Goal: Navigation & Orientation: Find specific page/section

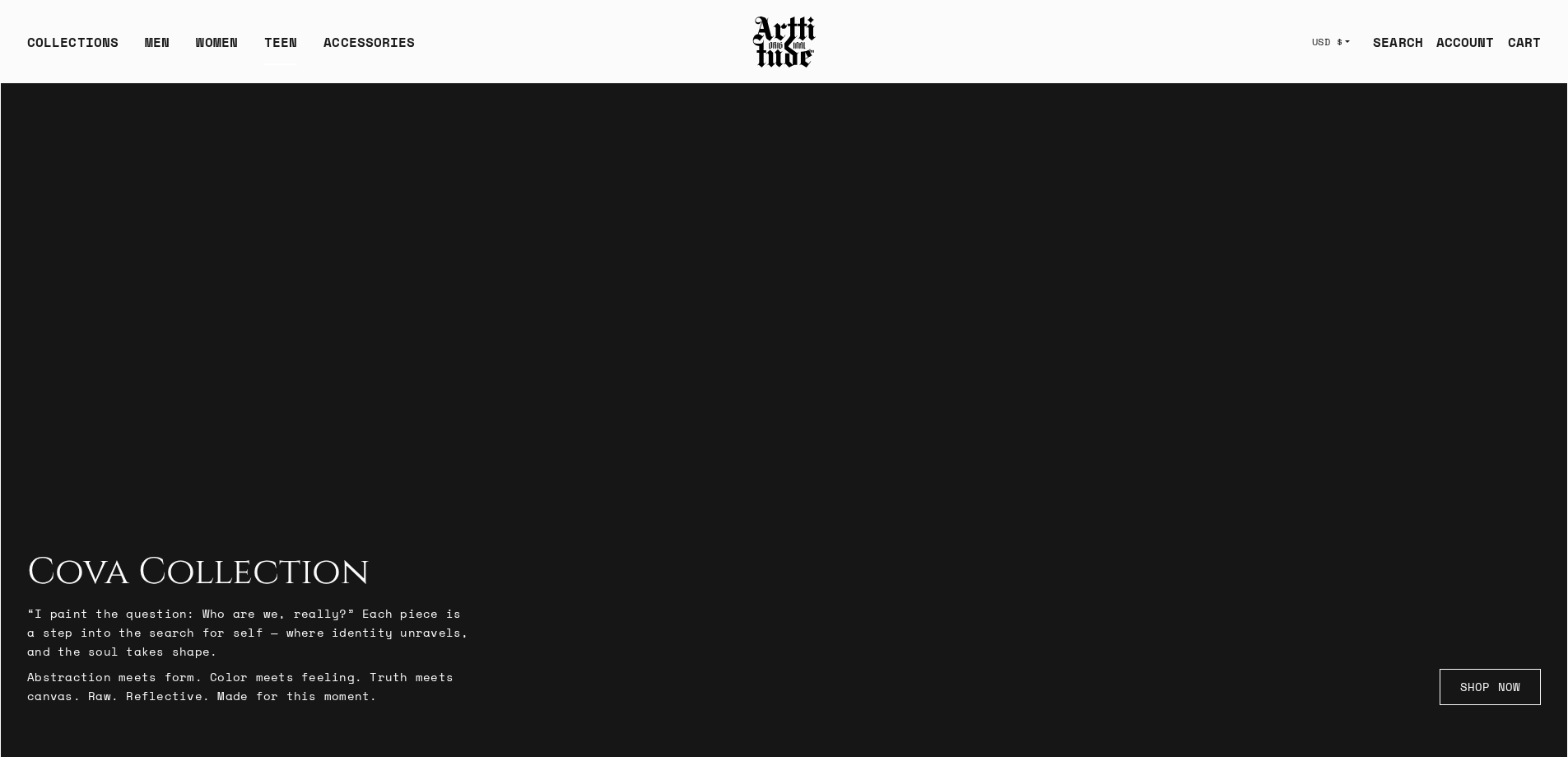
click at [274, 38] on link "TEEN" at bounding box center [280, 49] width 33 height 33
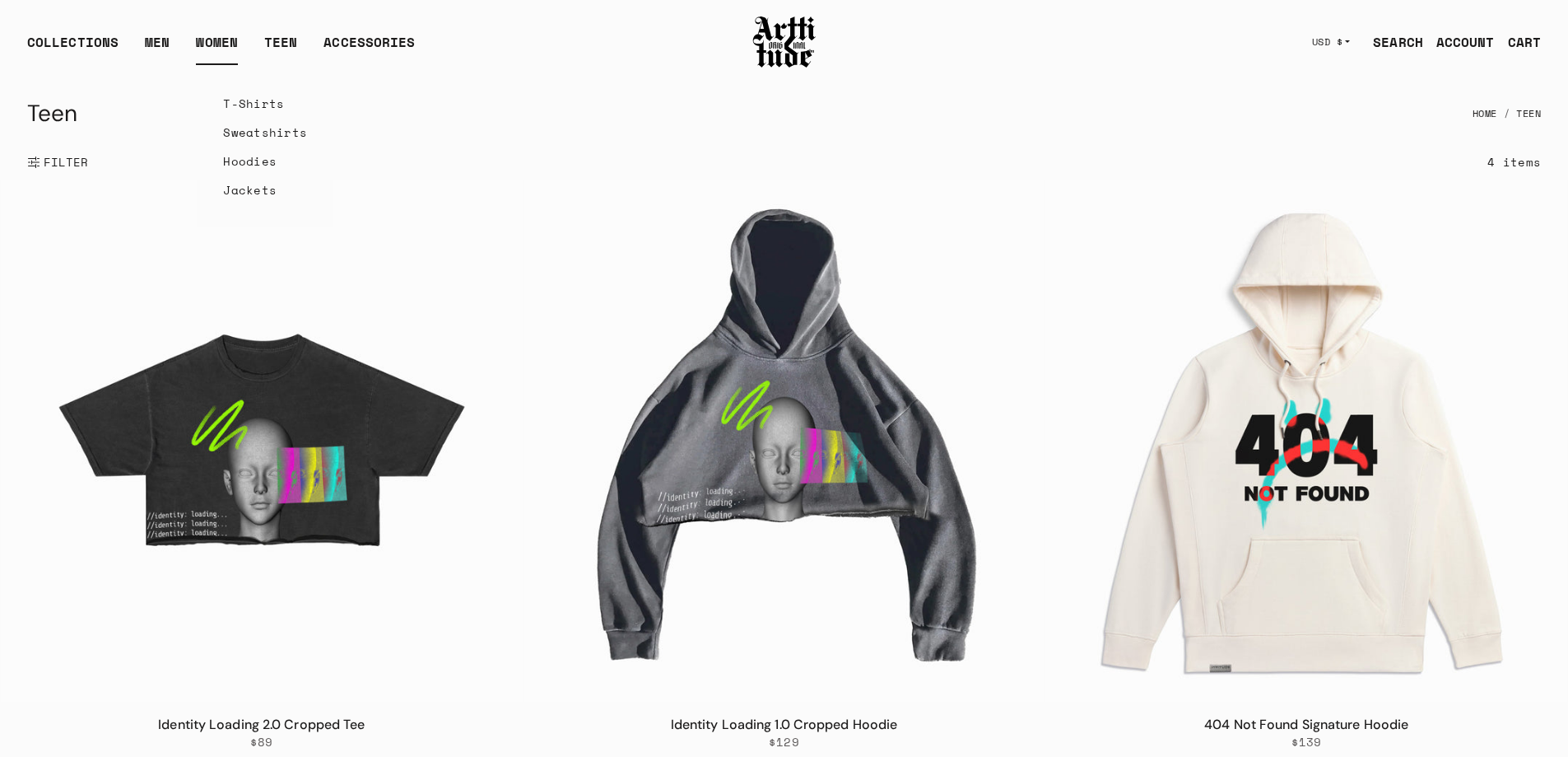
click at [250, 133] on link "Sweatshirts" at bounding box center [265, 132] width 84 height 29
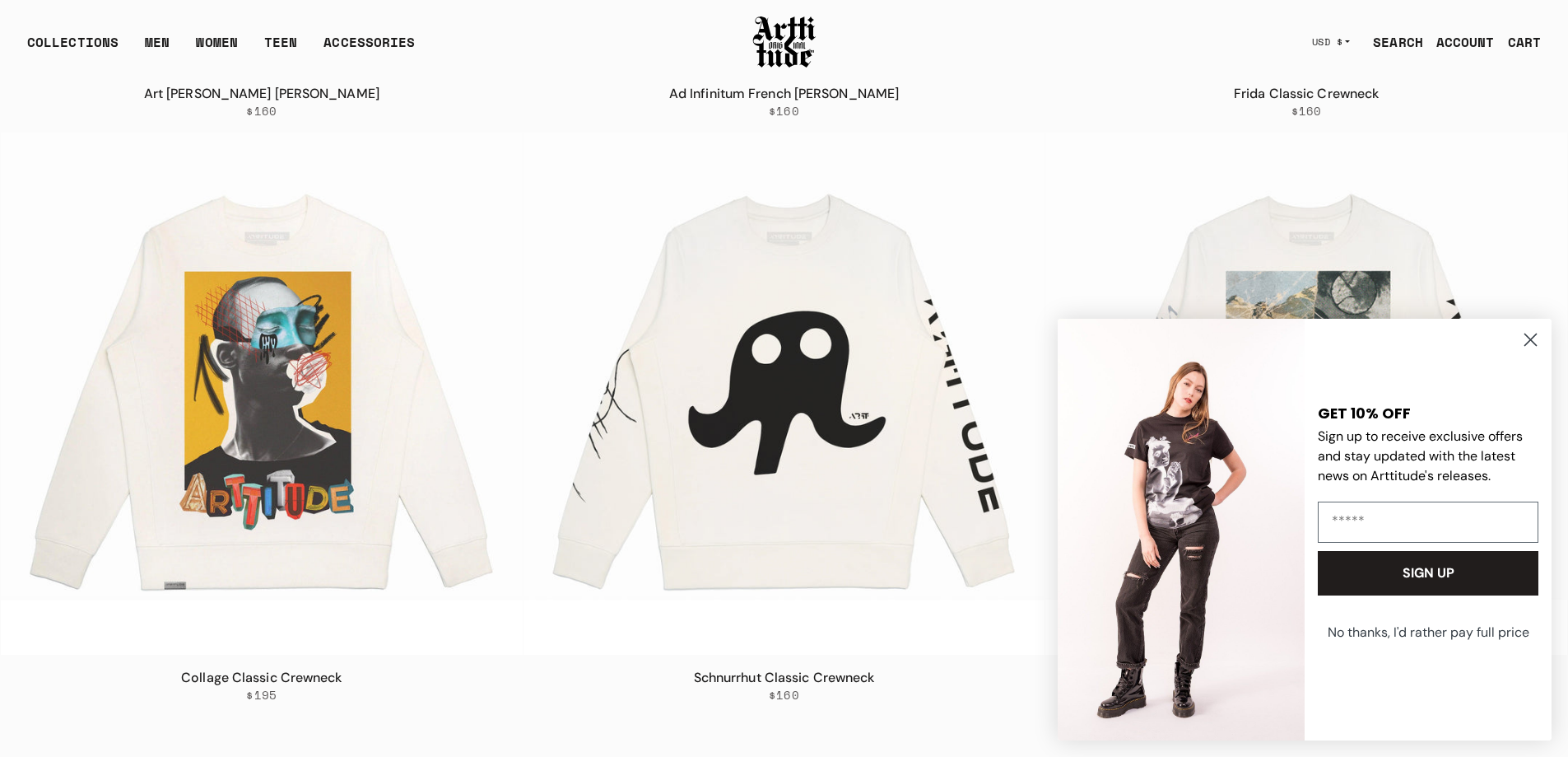
scroll to position [1977, 0]
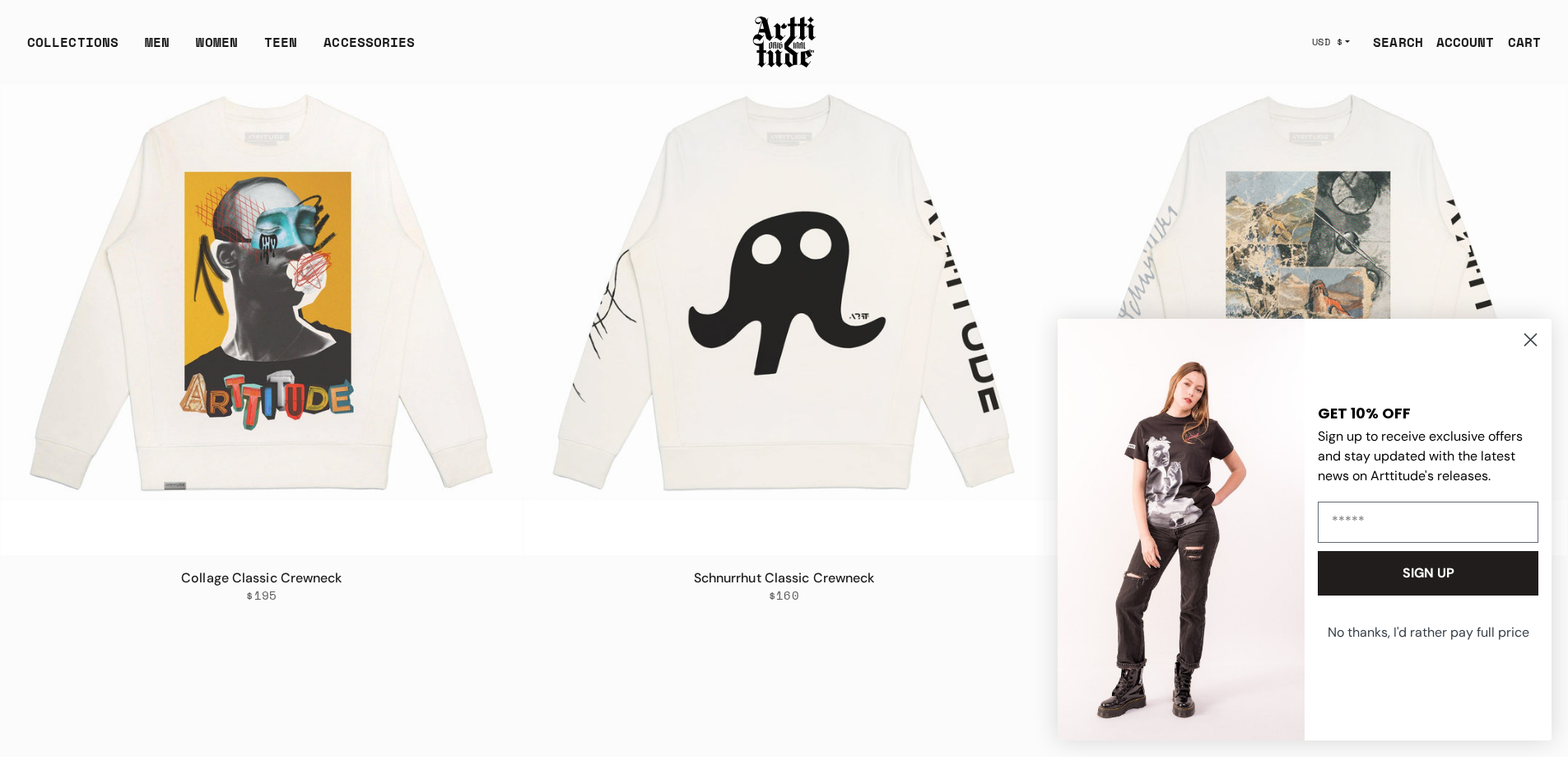
click at [1531, 351] on circle "Close dialog" at bounding box center [1531, 340] width 27 height 27
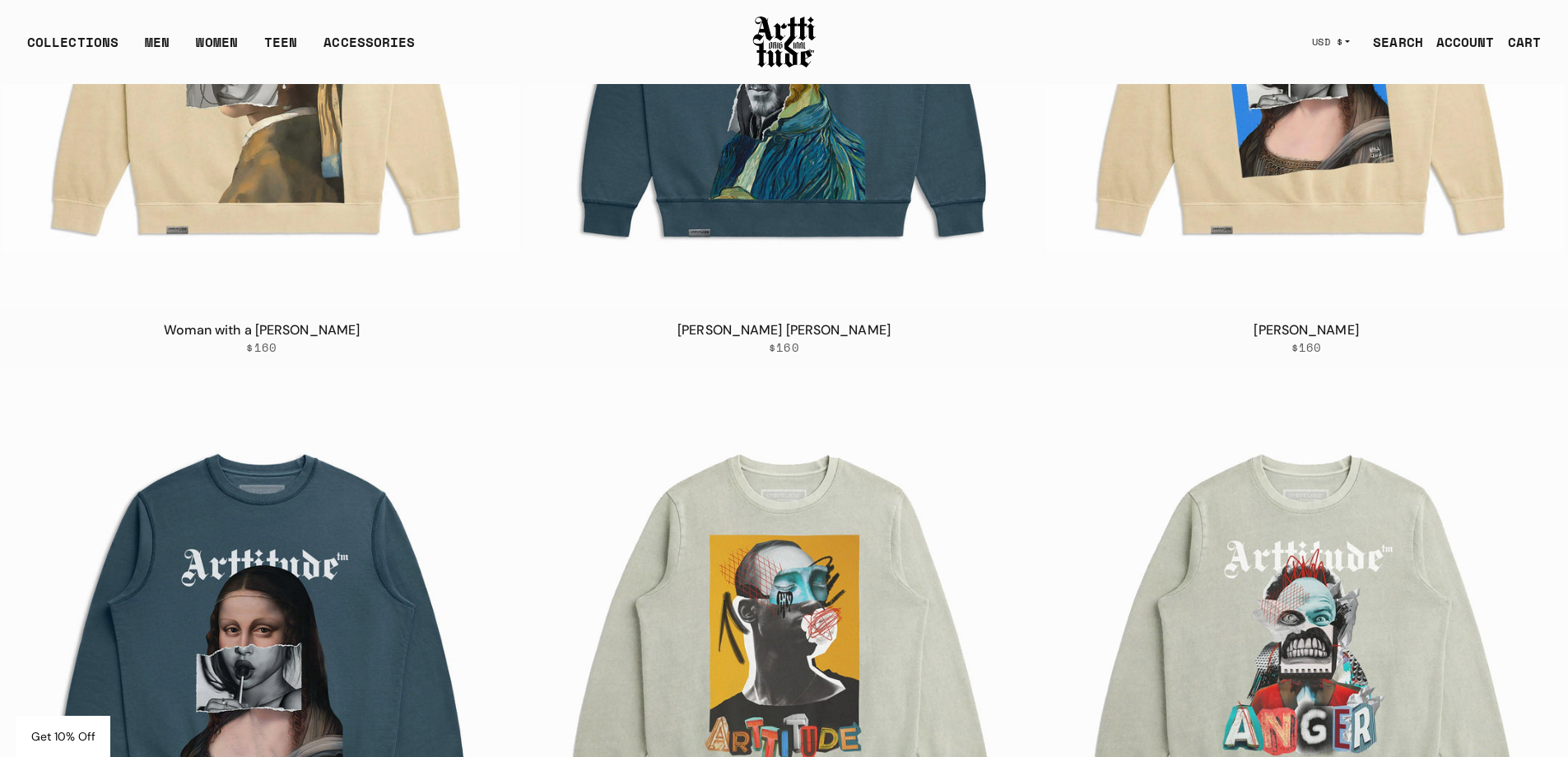
scroll to position [450, 0]
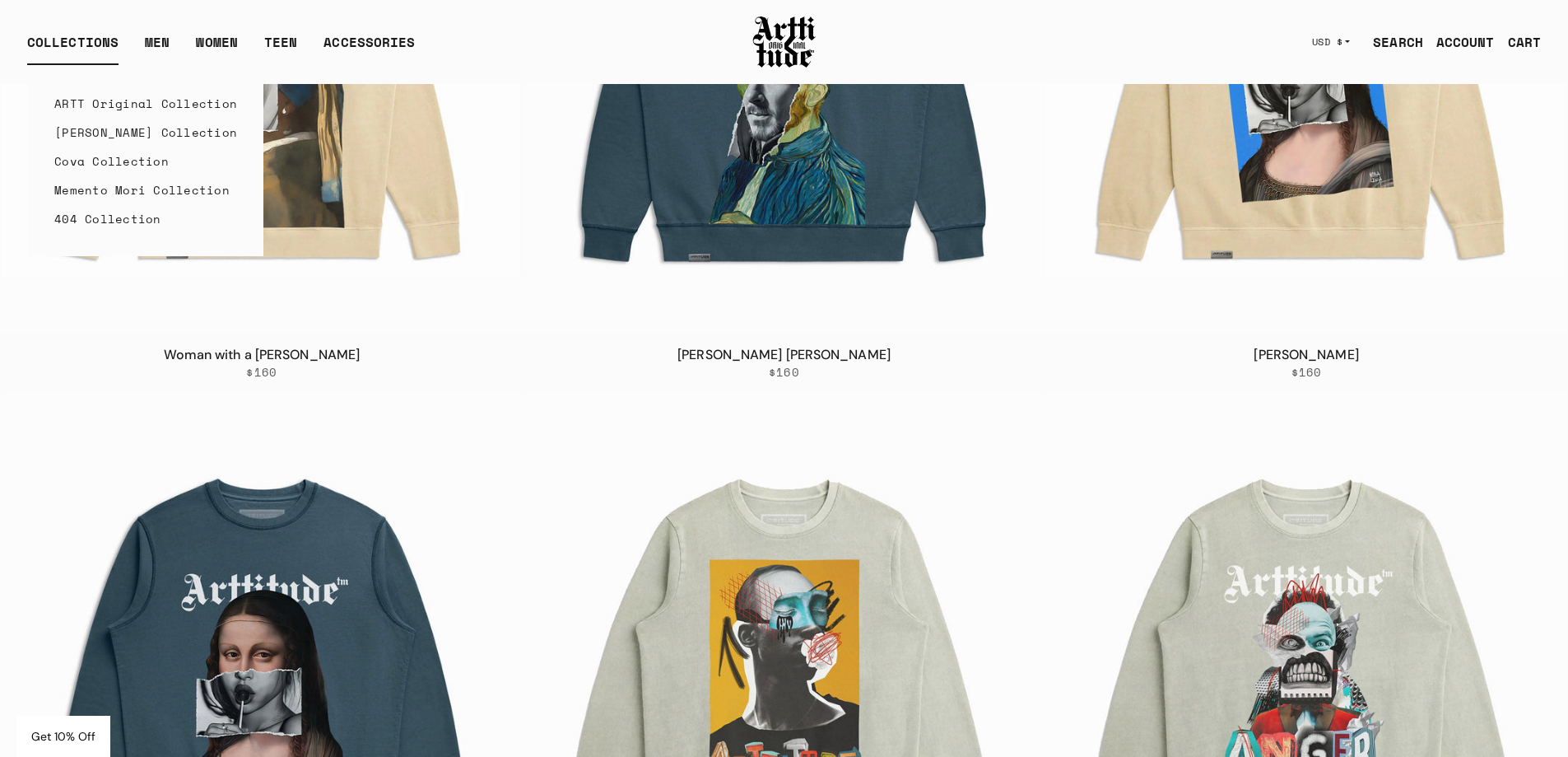
click at [117, 102] on link "ARTT Original Collection" at bounding box center [145, 103] width 183 height 29
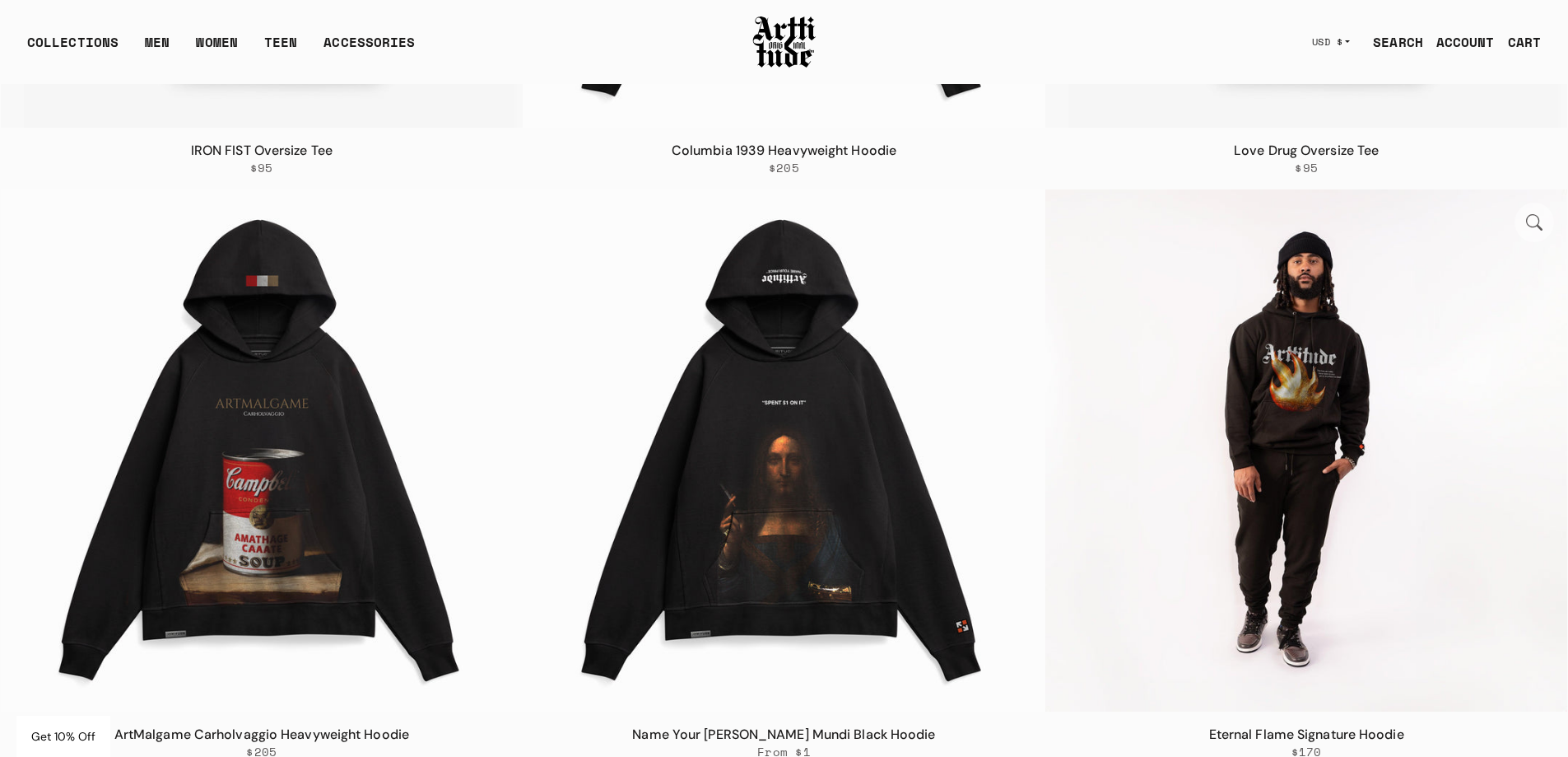
scroll to position [824, 0]
